Goal: Task Accomplishment & Management: Manage account settings

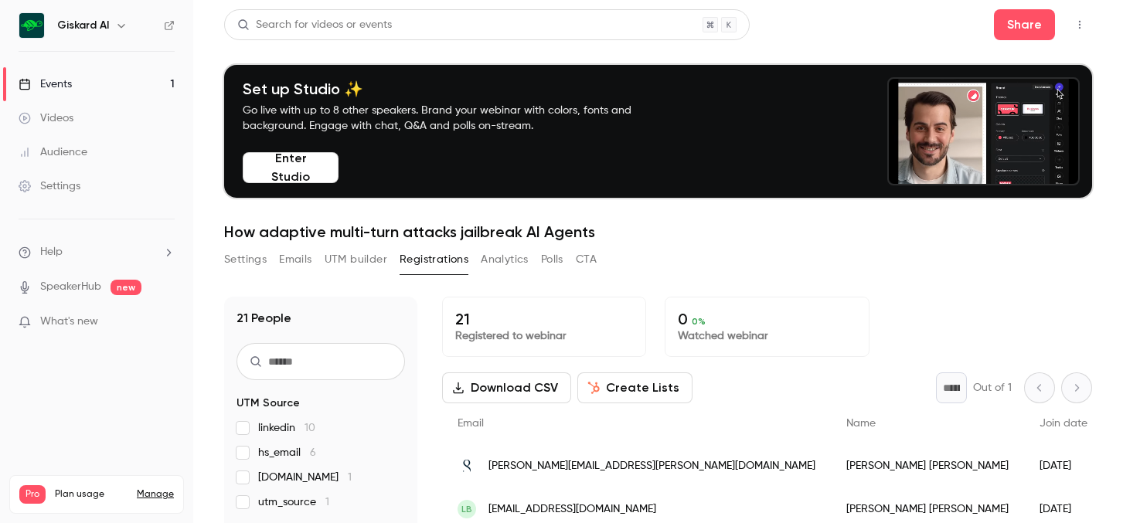
click at [542, 329] on p "Registered to webinar" at bounding box center [544, 336] width 178 height 15
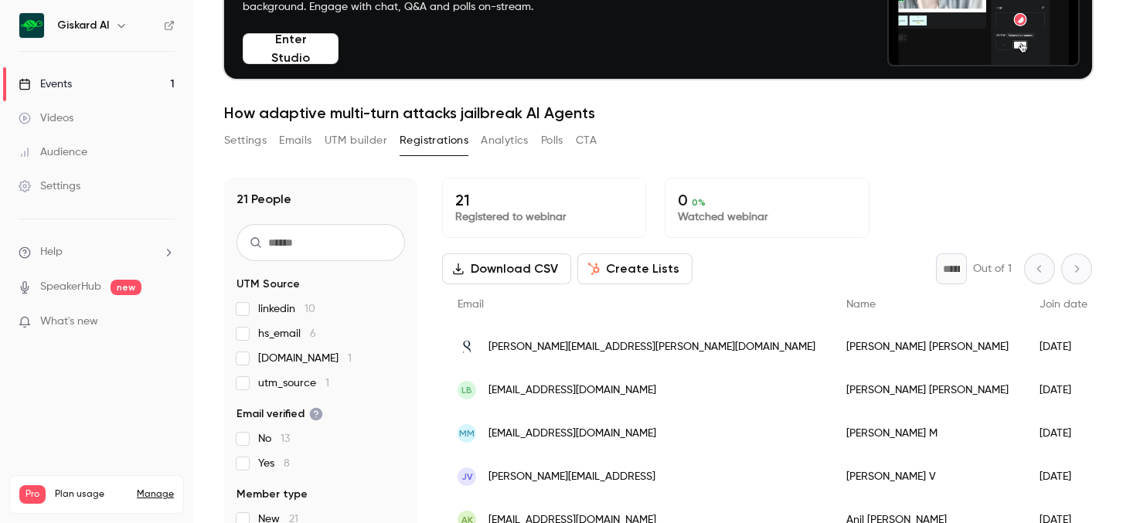
click at [363, 141] on button "UTM builder" at bounding box center [356, 140] width 63 height 25
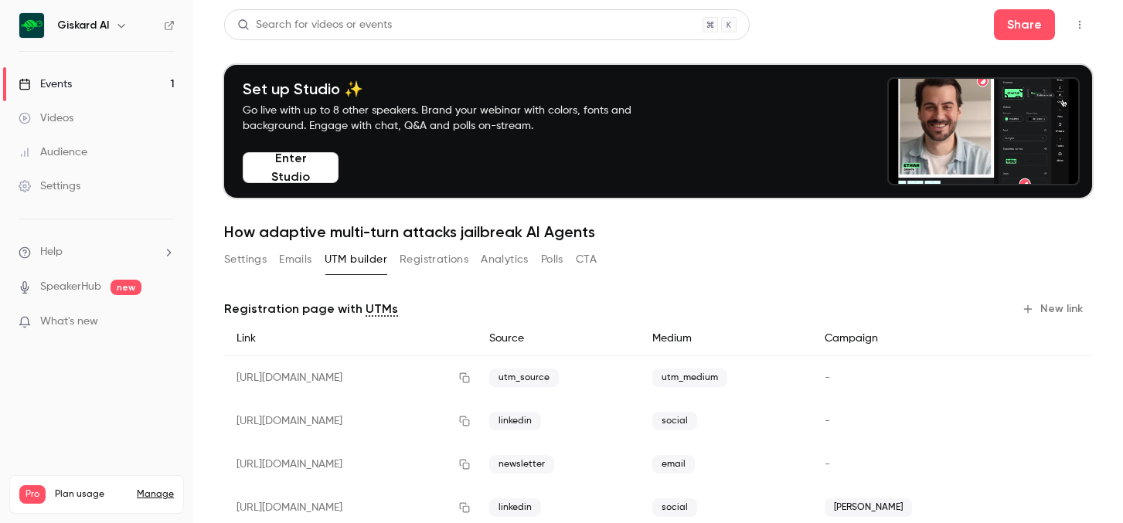
click at [431, 257] on button "Registrations" at bounding box center [434, 259] width 69 height 25
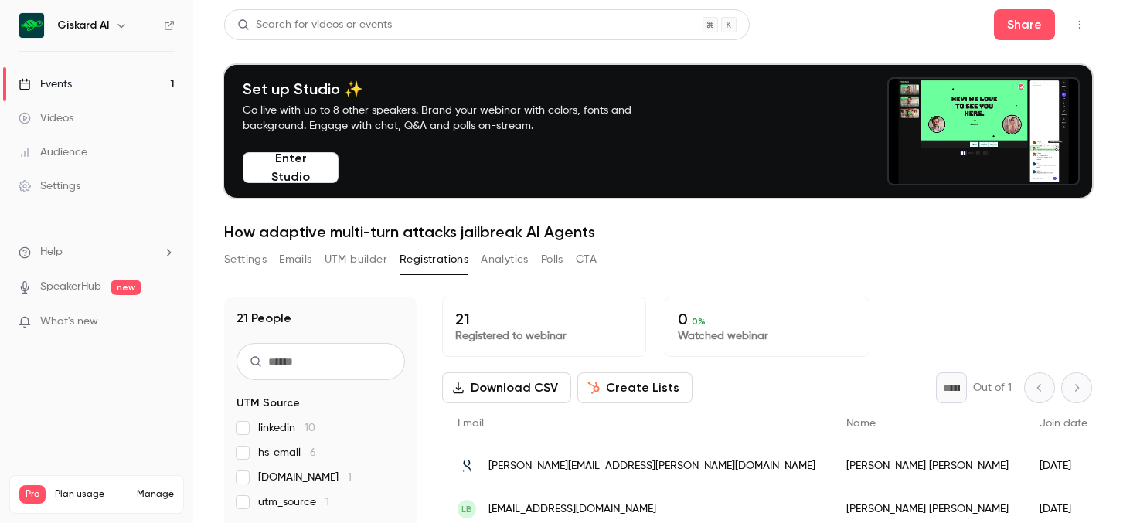
click at [346, 366] on input "text" at bounding box center [321, 361] width 169 height 37
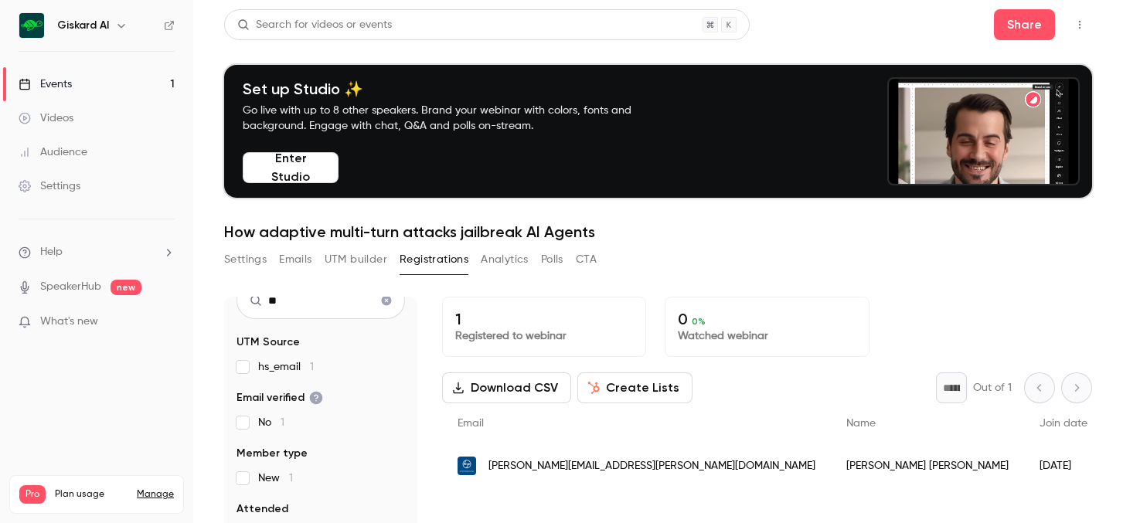
scroll to position [152, 0]
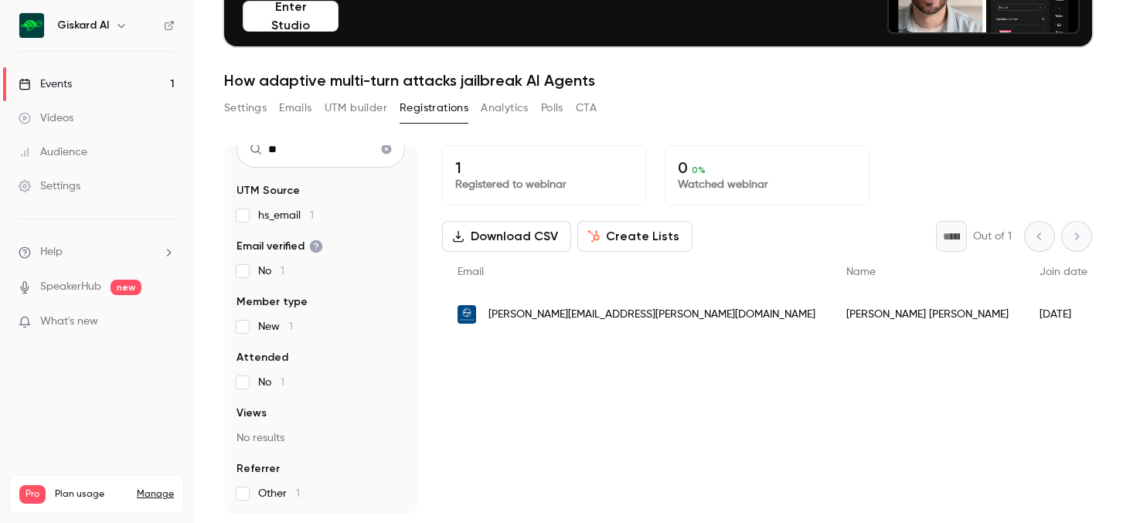
type input "**"
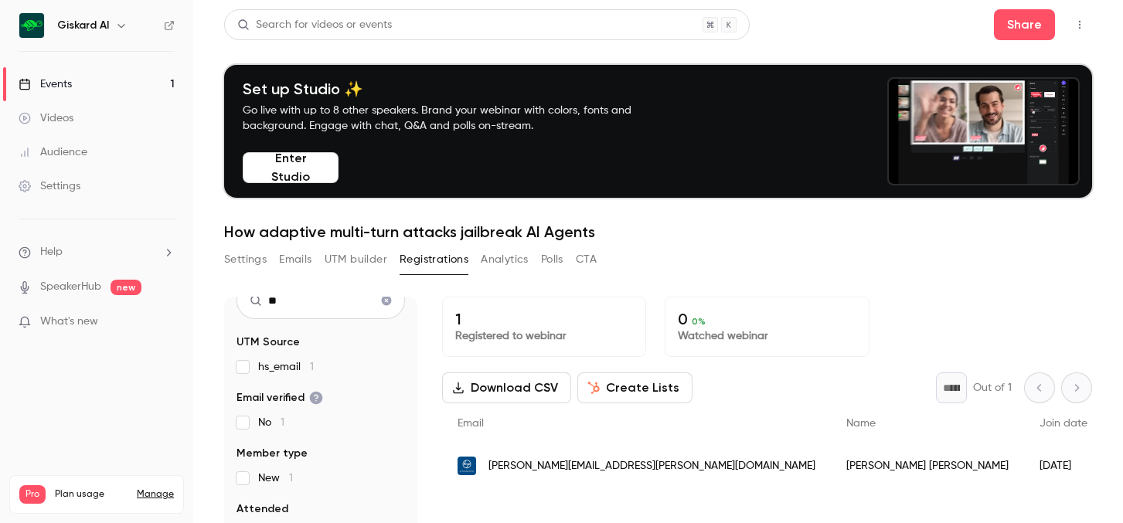
click at [58, 86] on div "Events" at bounding box center [45, 84] width 53 height 15
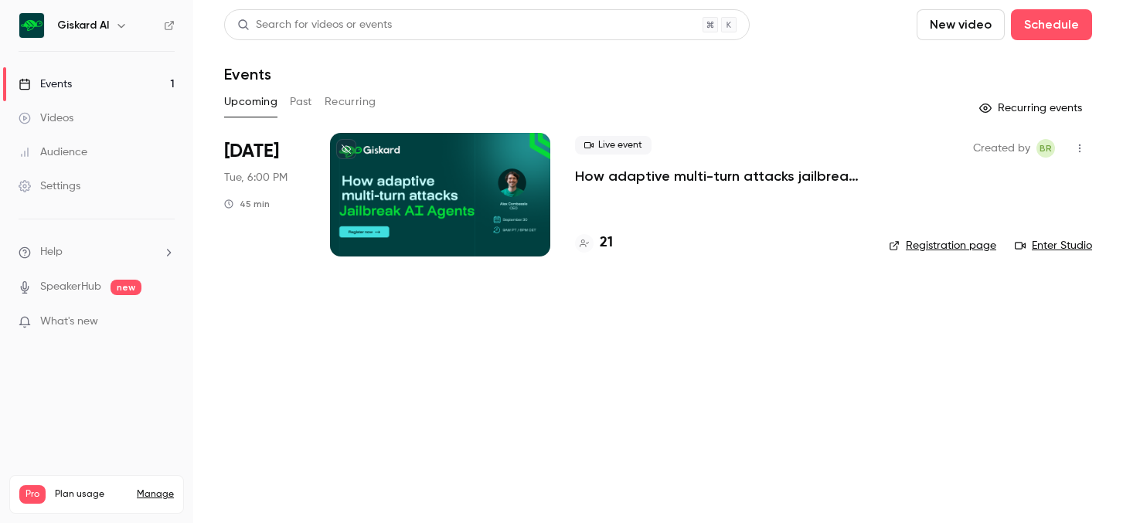
click at [433, 179] on div at bounding box center [440, 195] width 220 height 124
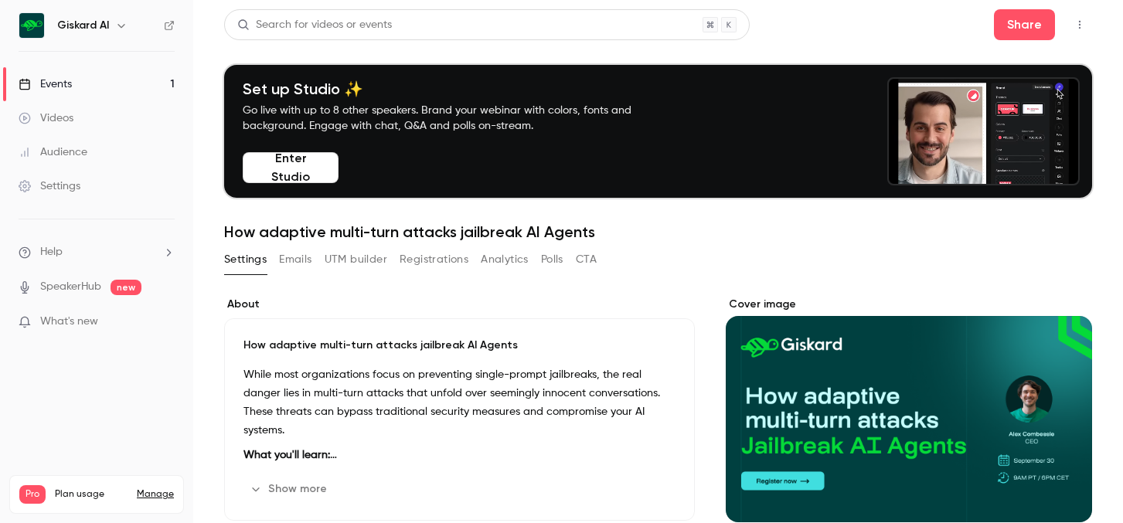
click at [312, 171] on button "Enter Studio" at bounding box center [291, 167] width 96 height 31
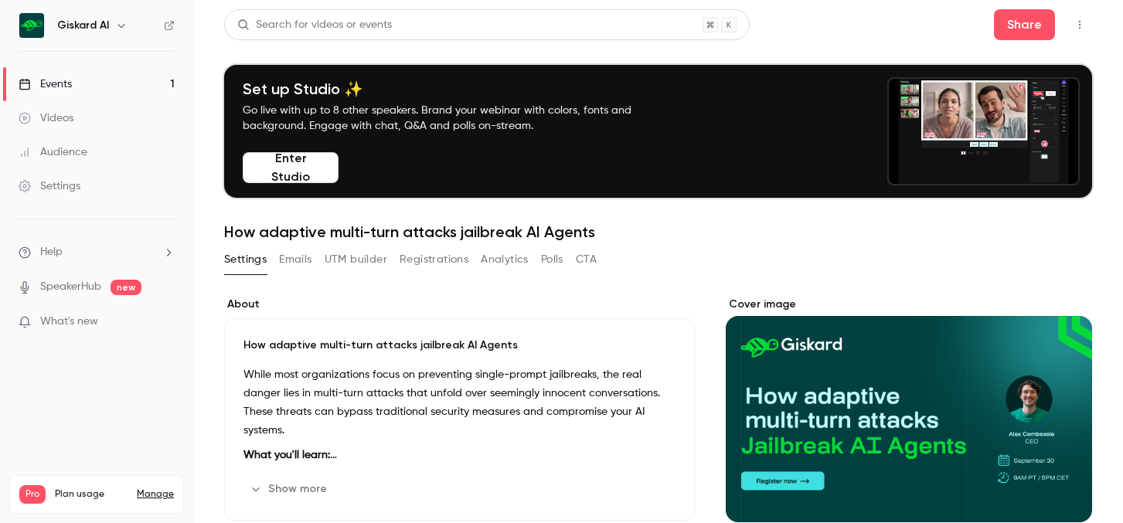
click at [441, 256] on button "Registrations" at bounding box center [434, 259] width 69 height 25
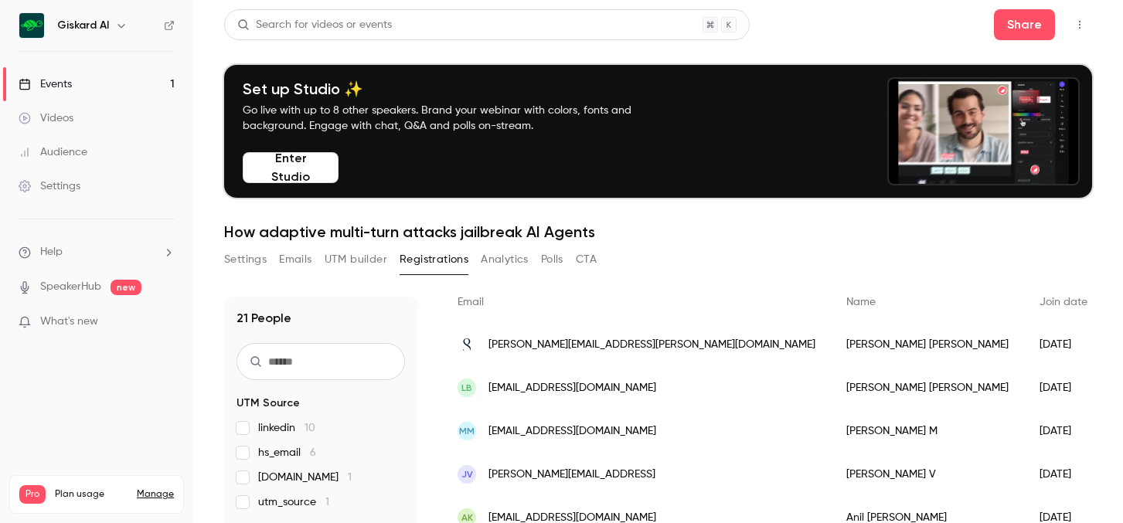
scroll to position [126, 0]
